Goal: Information Seeking & Learning: Learn about a topic

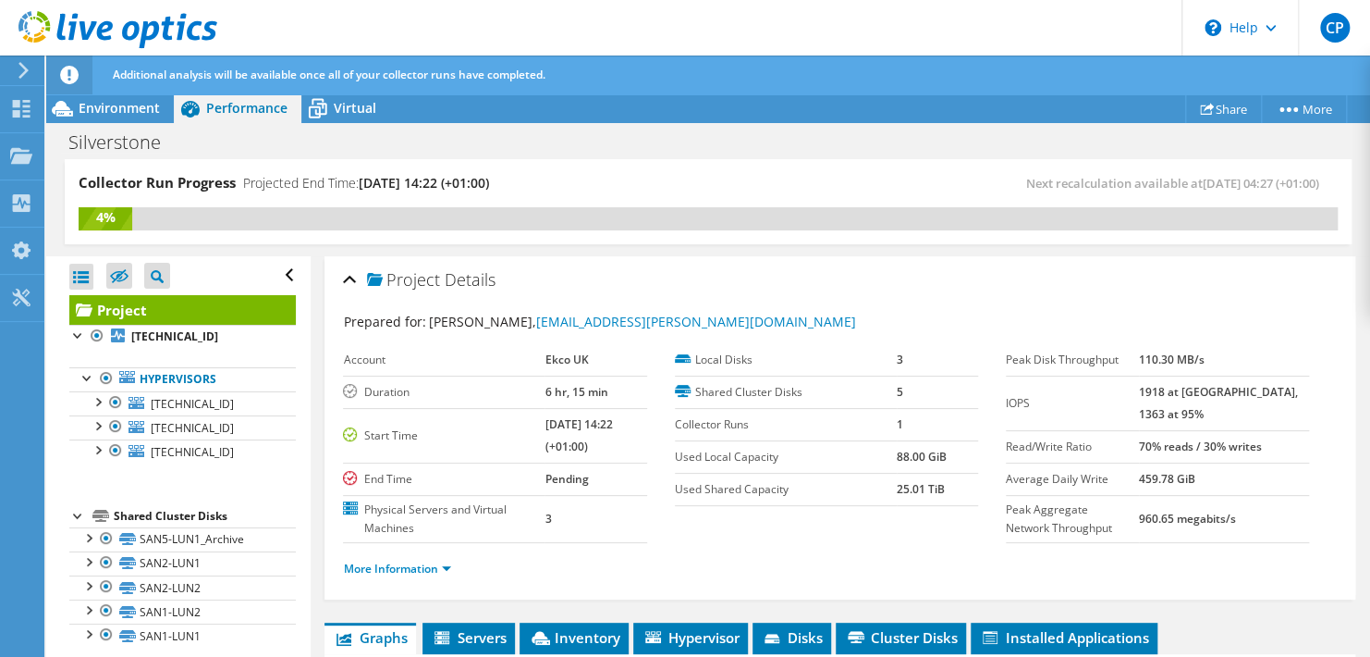
scroll to position [403, 0]
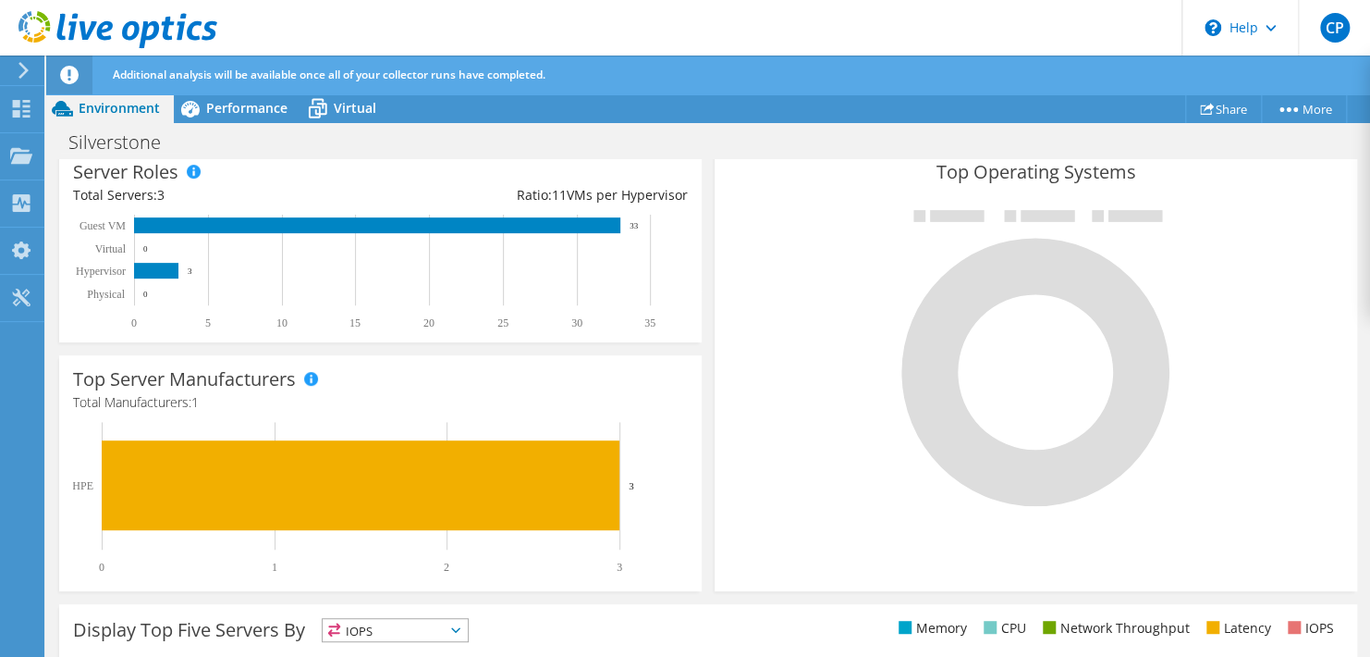
scroll to position [647, 0]
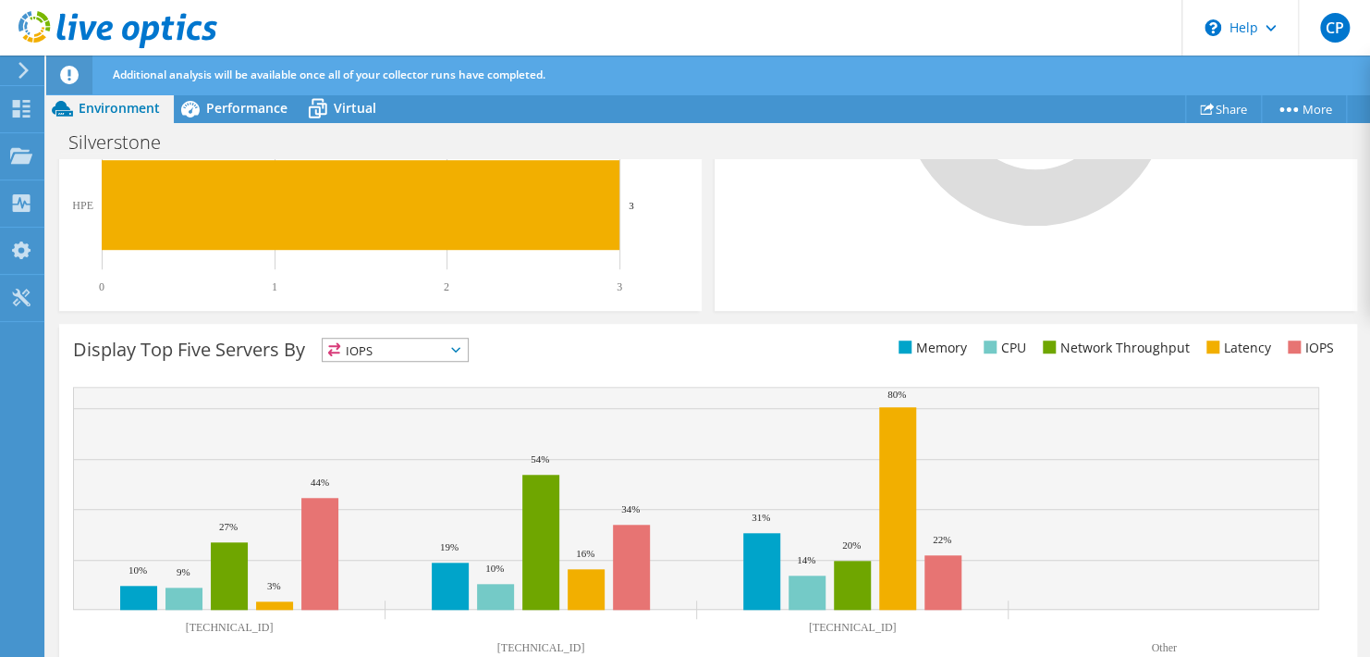
click at [393, 349] on span "IOPS" at bounding box center [395, 349] width 145 height 22
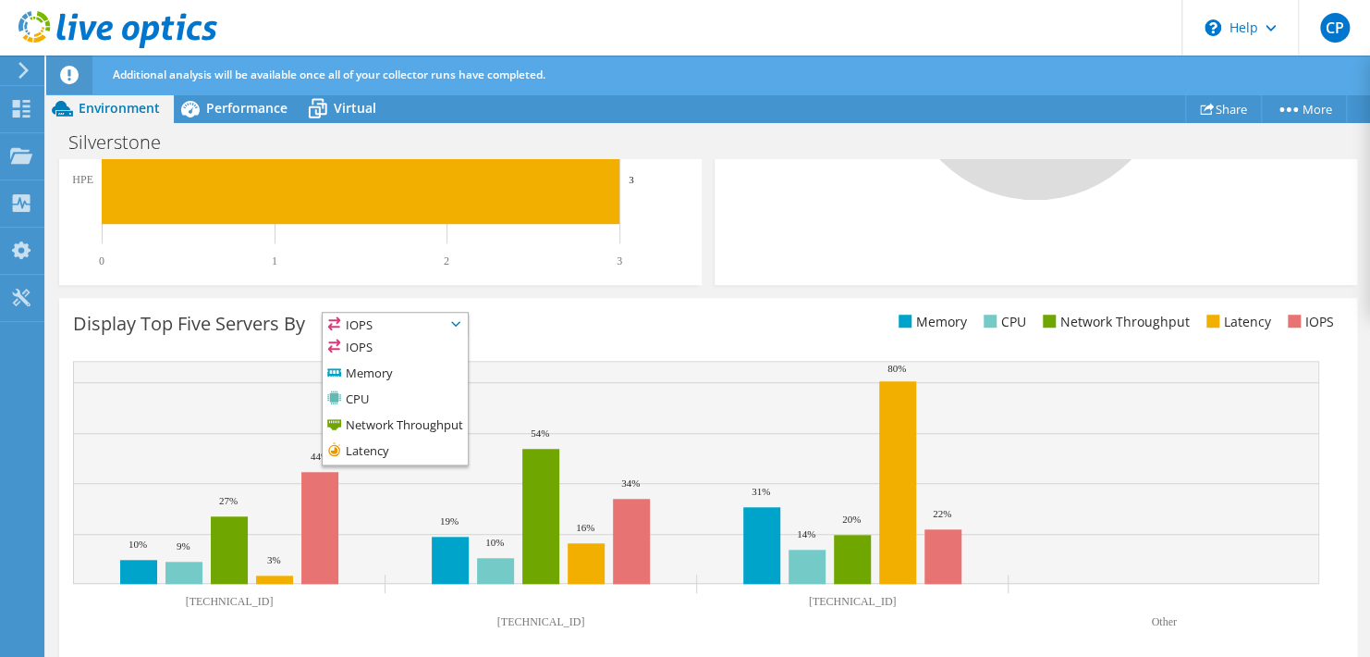
scroll to position [685, 0]
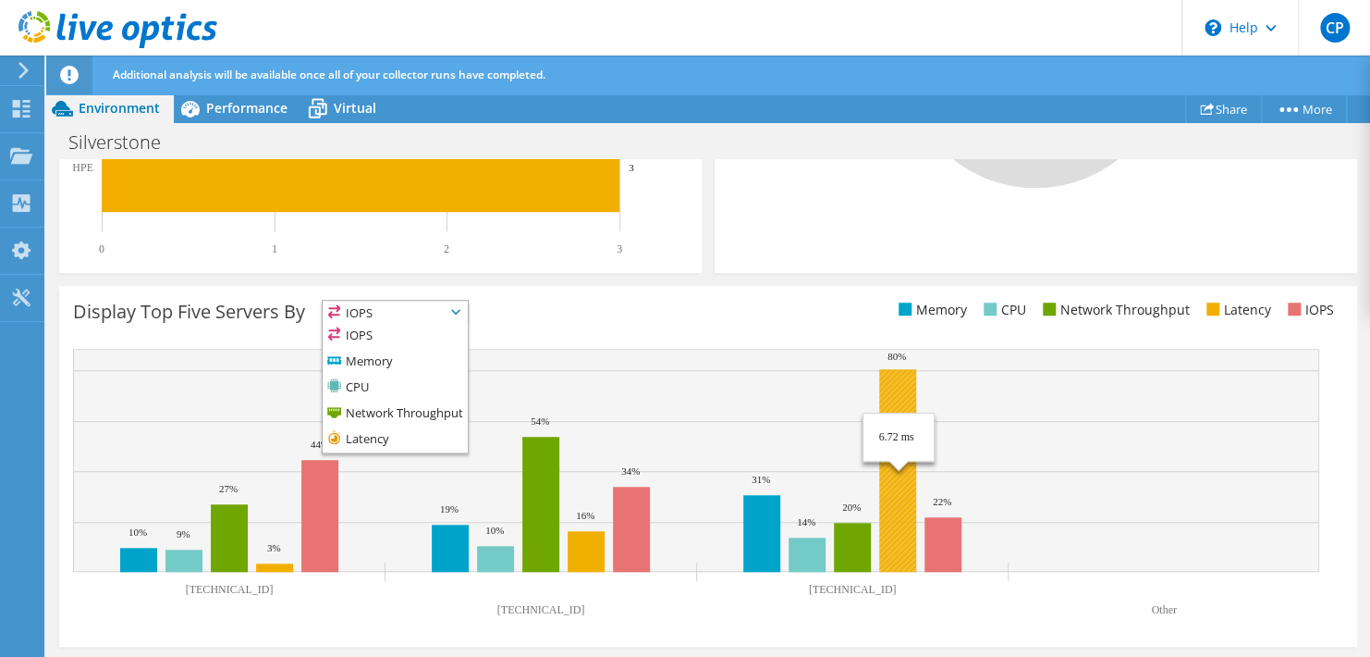
click at [866, 391] on rect at bounding box center [696, 460] width 1246 height 223
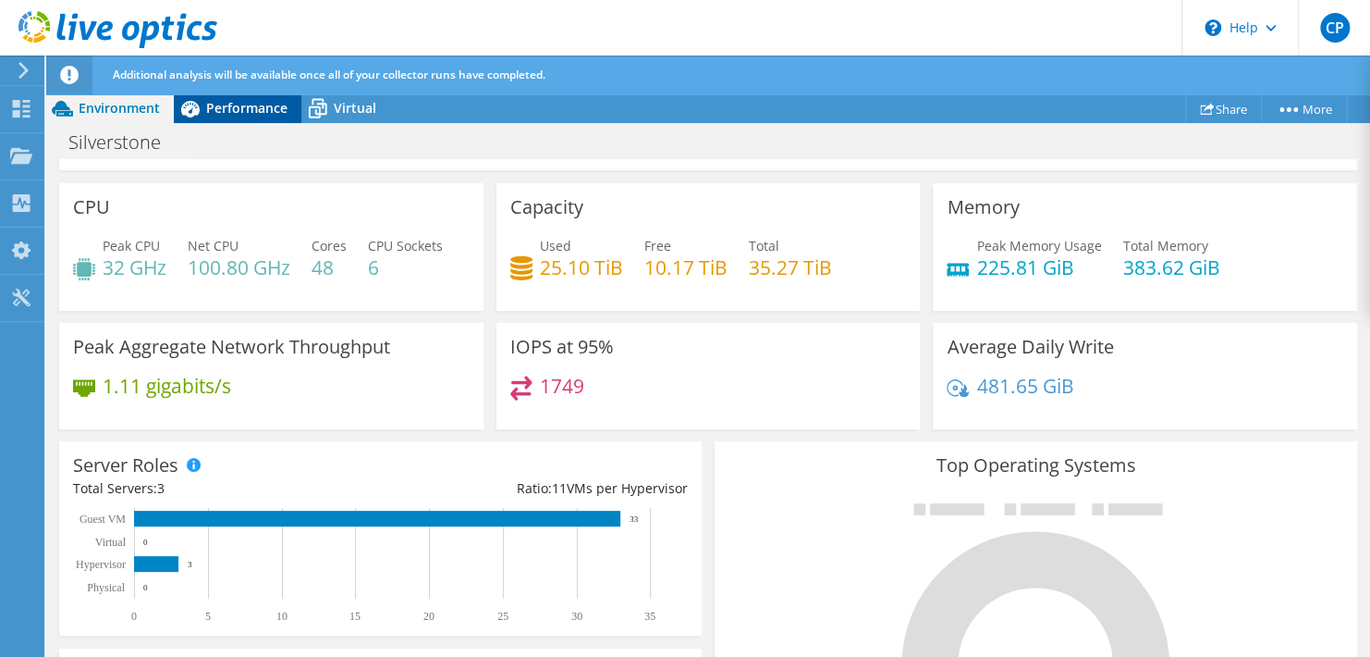
scroll to position [0, 0]
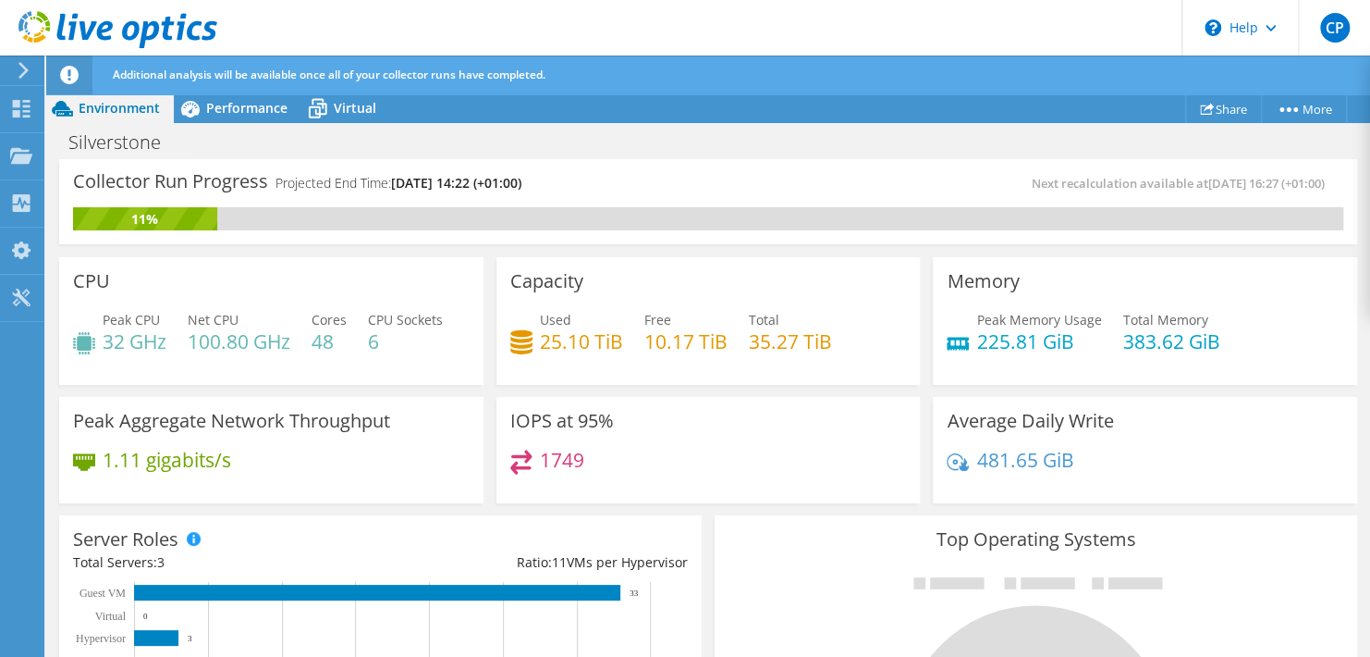
click at [373, 123] on div "Project Actions Project Actions Share More Project Details Print" at bounding box center [708, 393] width 1324 height 601
drag, startPoint x: 373, startPoint y: 123, endPoint x: 349, endPoint y: 123, distance: 24.0
click at [349, 123] on div "Project Actions Project Actions Share More Project Details Print" at bounding box center [708, 393] width 1324 height 601
drag, startPoint x: 349, startPoint y: 123, endPoint x: 334, endPoint y: 111, distance: 19.1
click at [334, 107] on div "Virtual" at bounding box center [345, 108] width 89 height 30
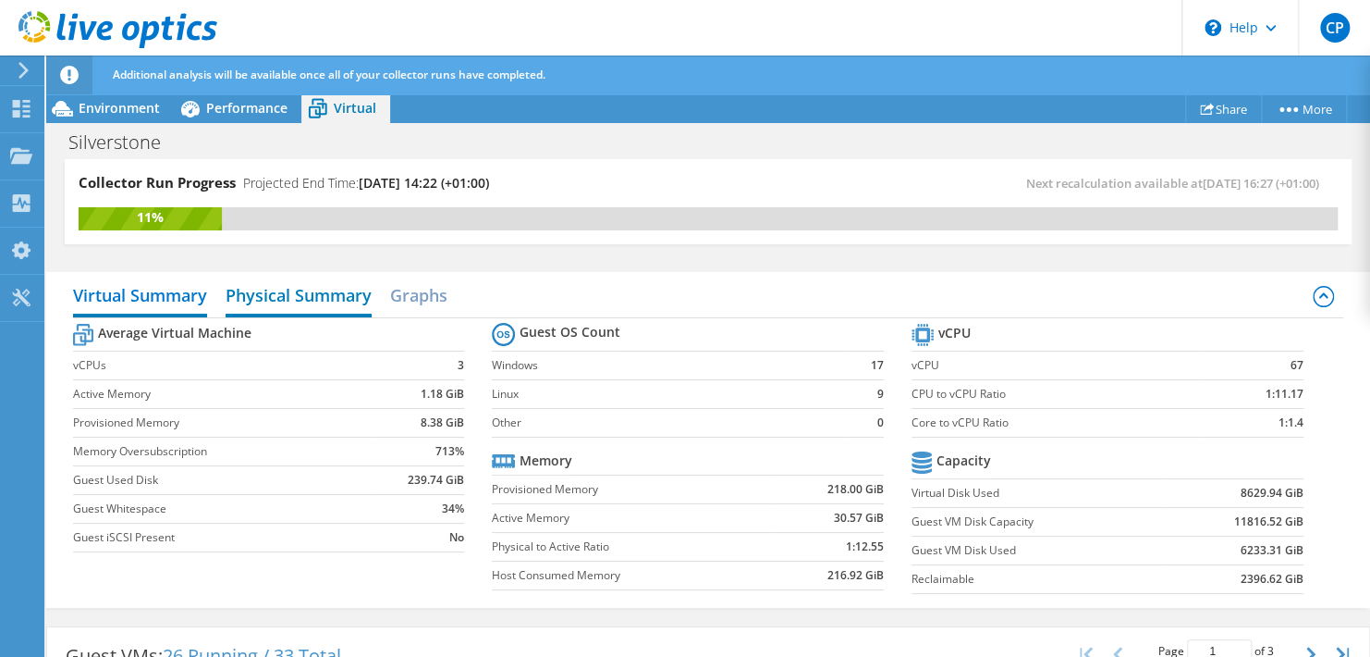
click at [285, 314] on h2 "Physical Summary" at bounding box center [299, 296] width 146 height 41
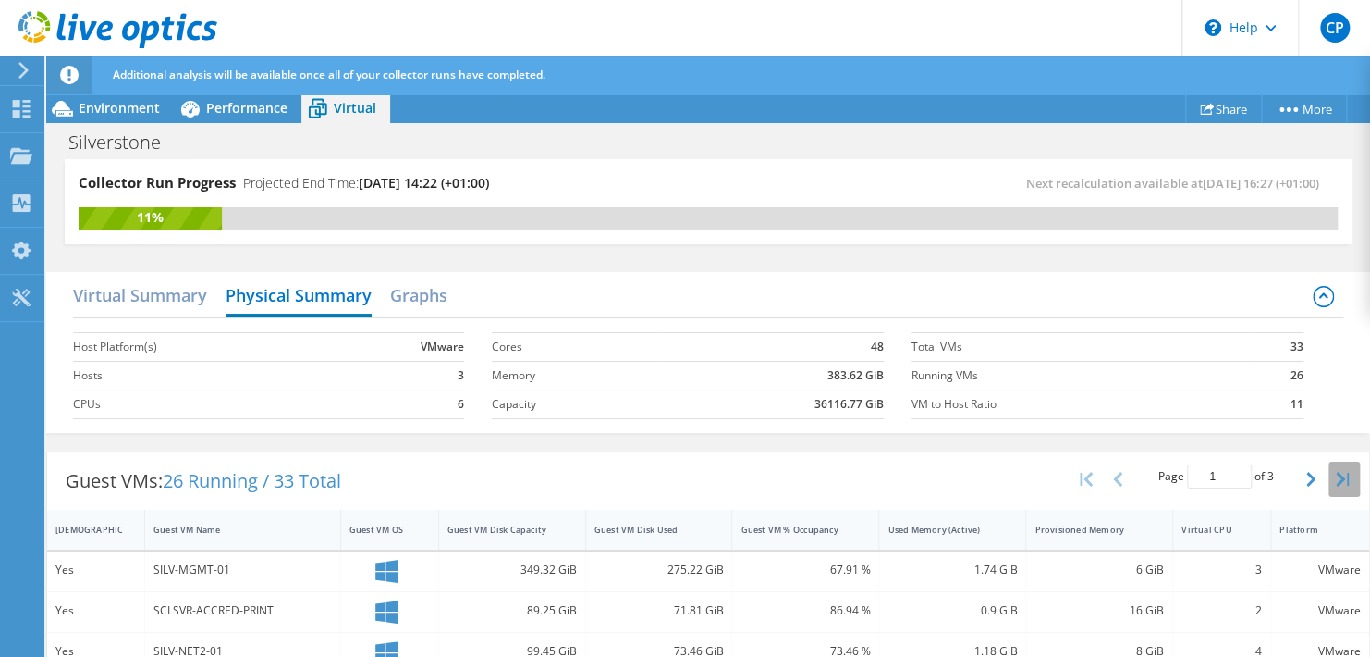
click at [1336, 478] on icon "button" at bounding box center [1342, 479] width 13 height 15
type input "3"
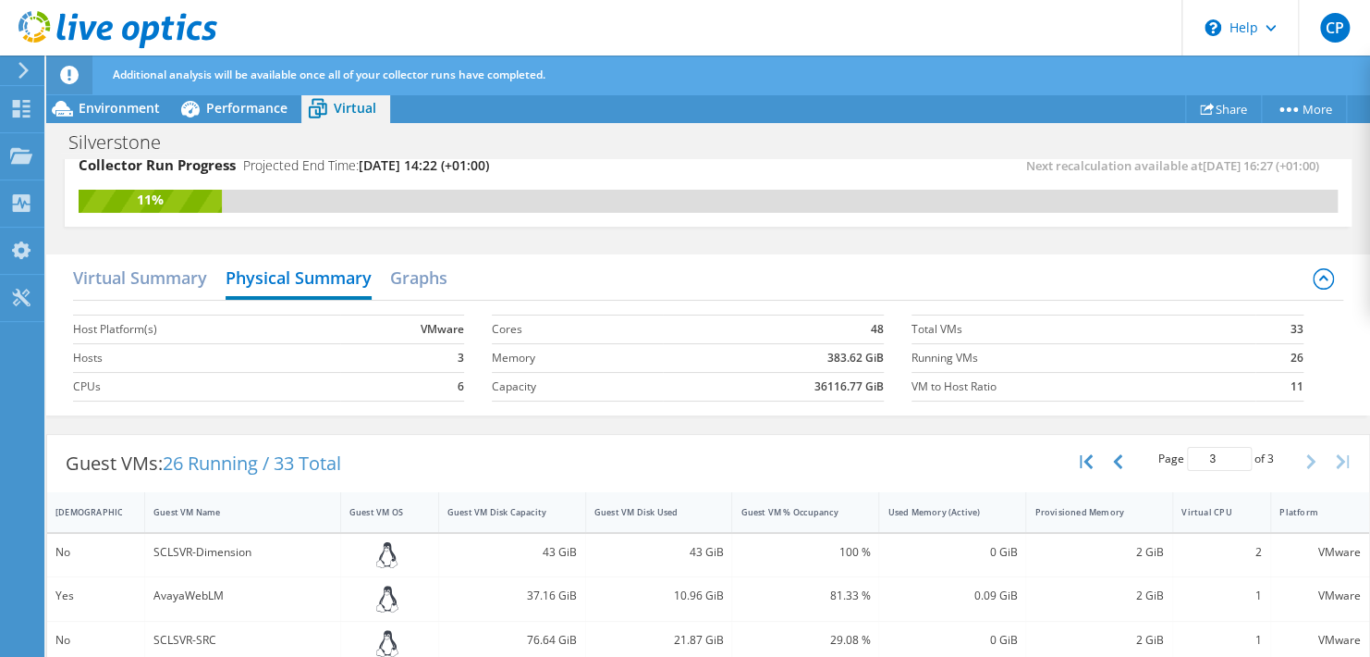
scroll to position [31, 0]
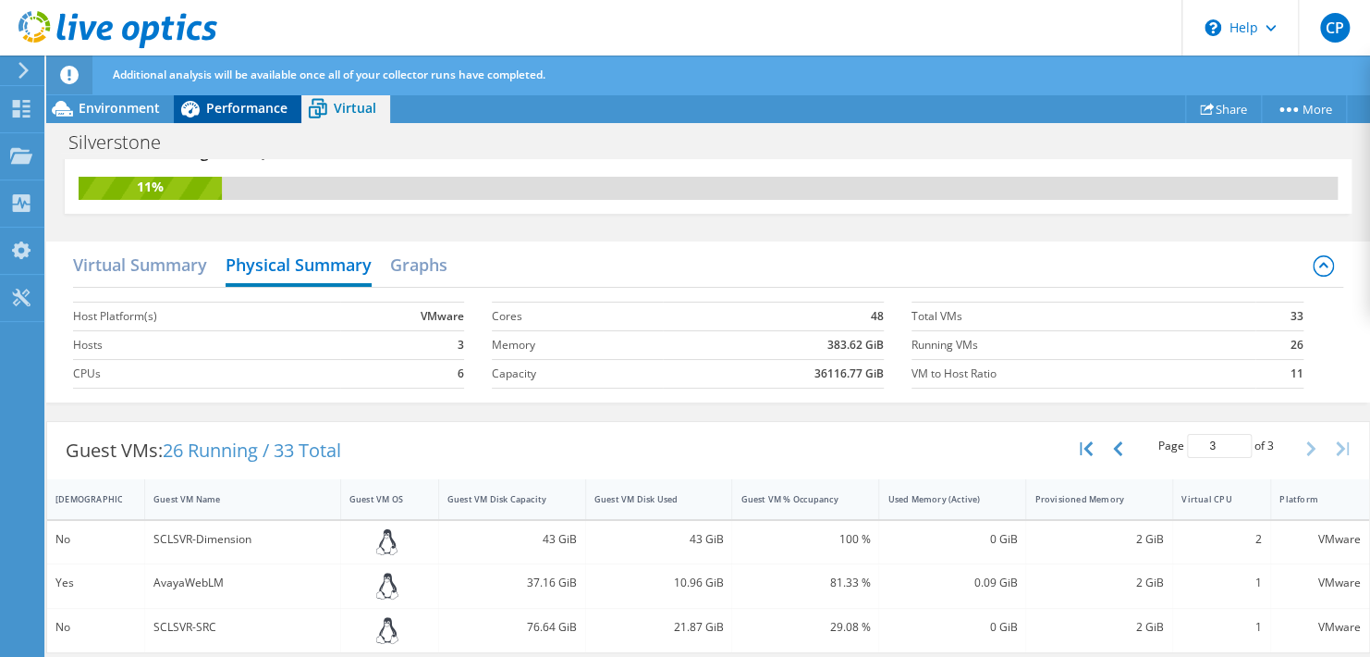
click at [252, 110] on span "Performance" at bounding box center [246, 108] width 81 height 18
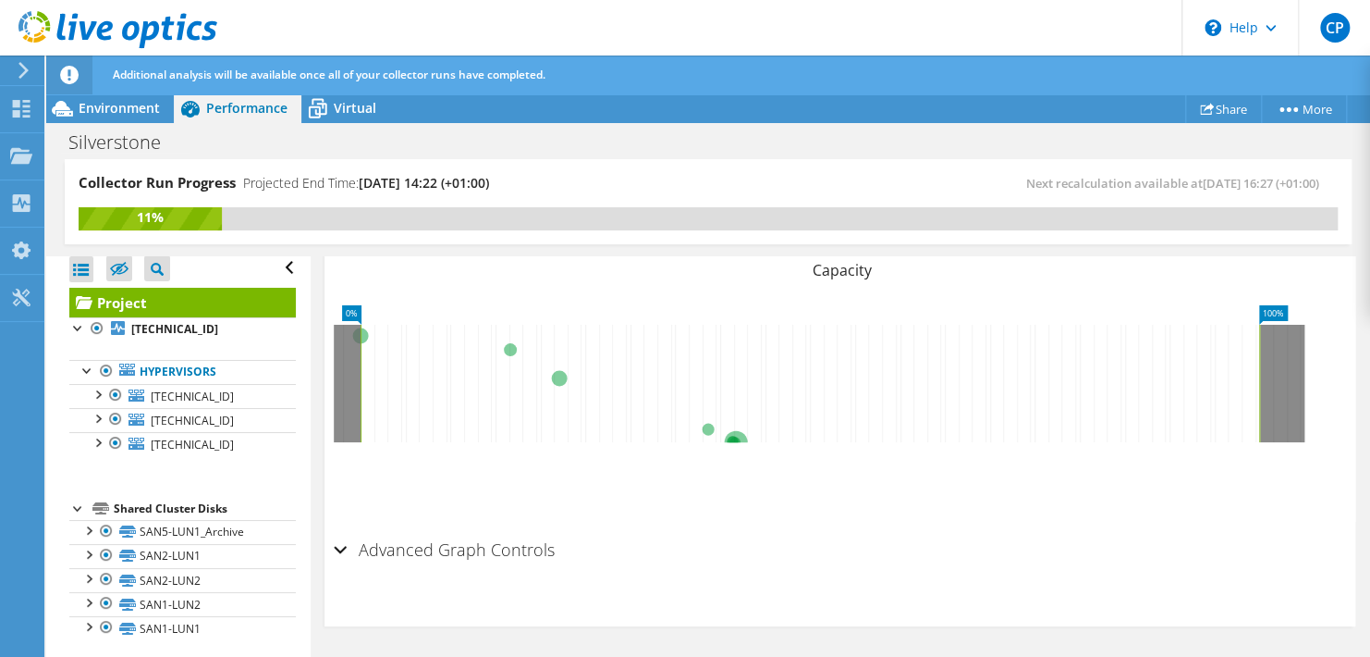
scroll to position [9, 0]
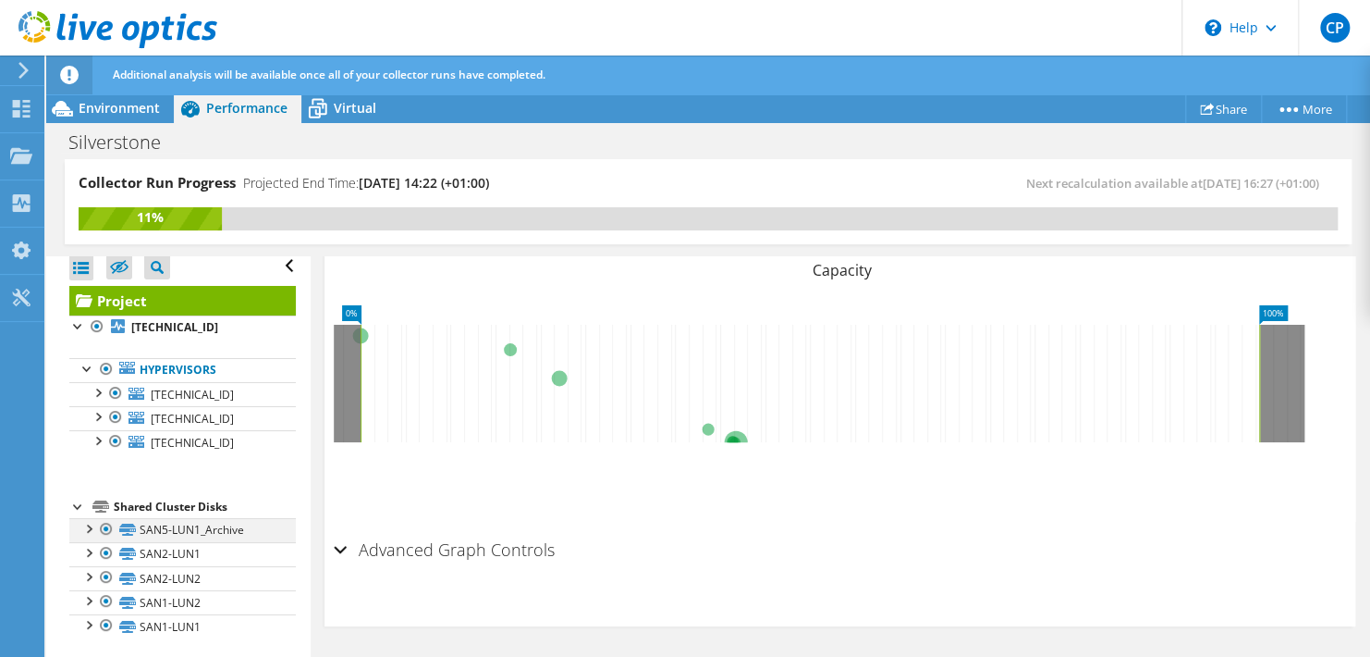
click at [91, 523] on div at bounding box center [88, 527] width 18 height 18
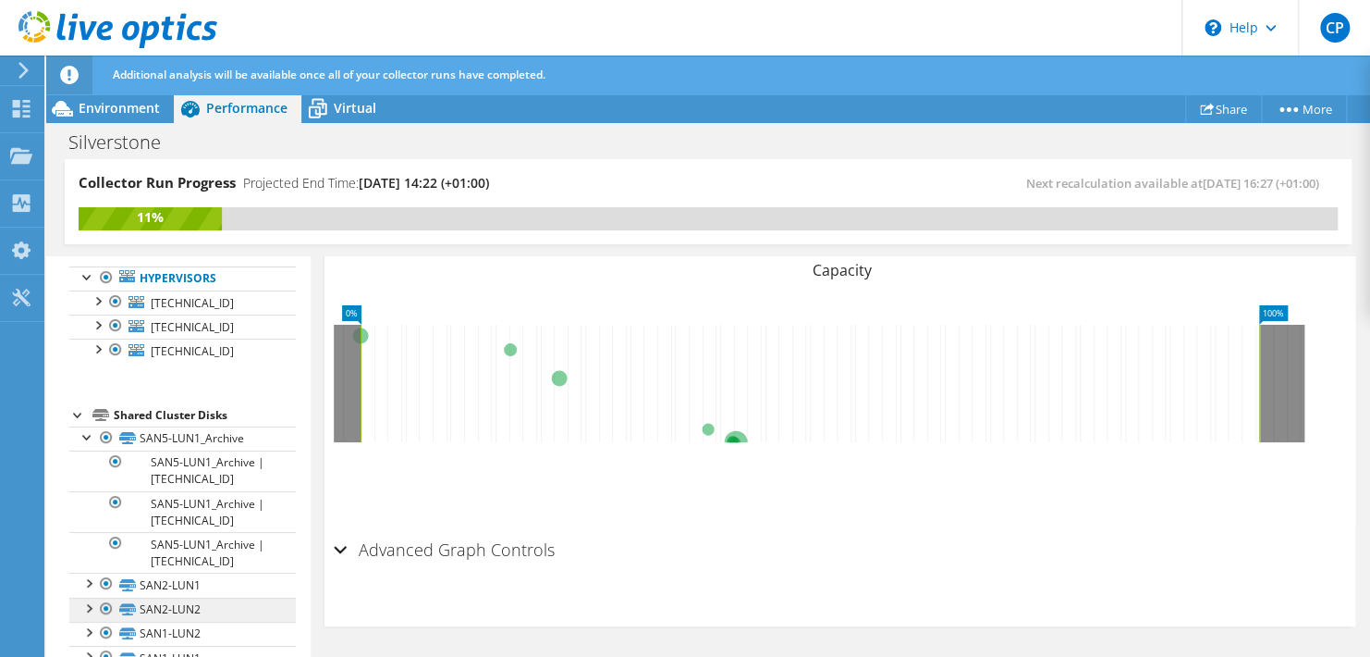
scroll to position [131, 0]
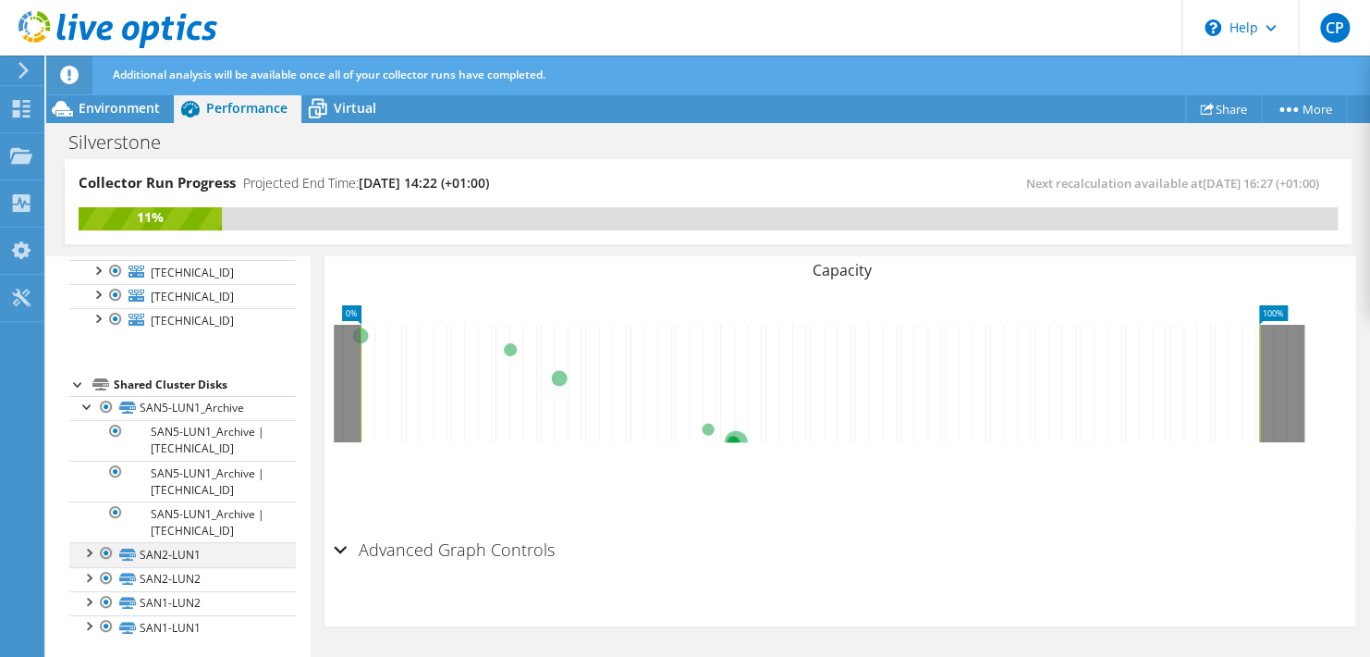
click at [88, 548] on div at bounding box center [88, 551] width 18 height 18
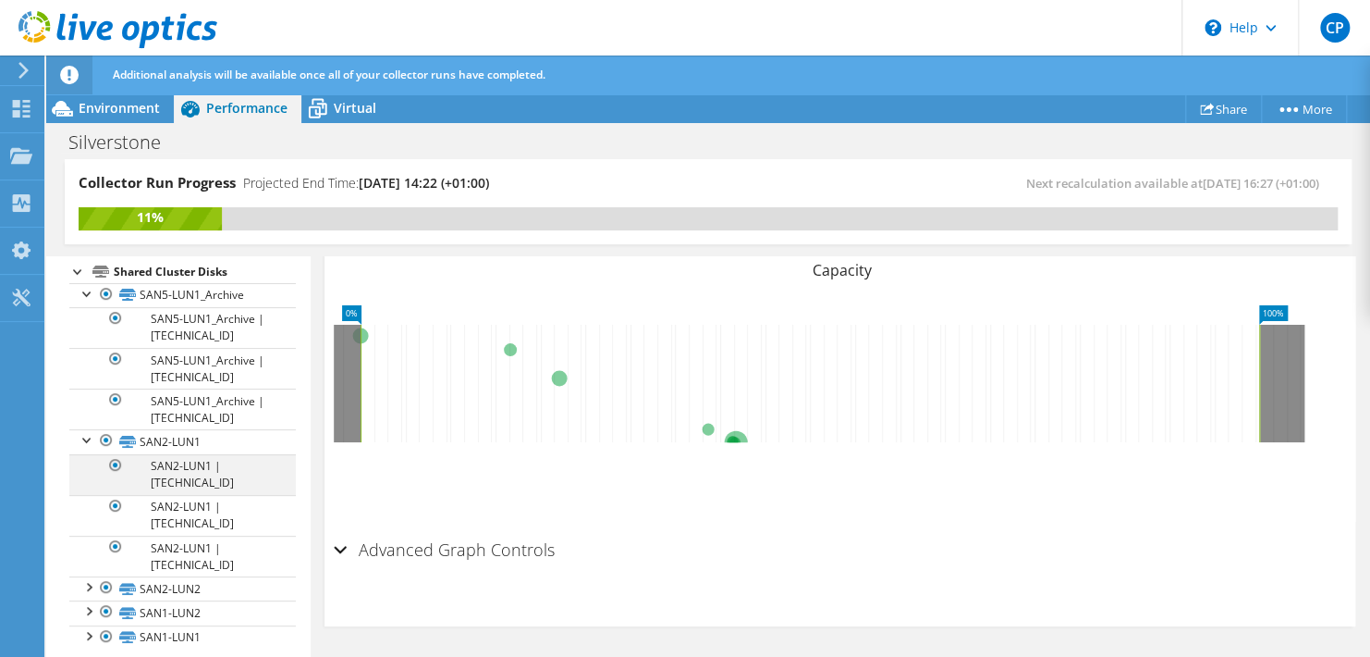
scroll to position [253, 0]
